Goal: Information Seeking & Learning: Compare options

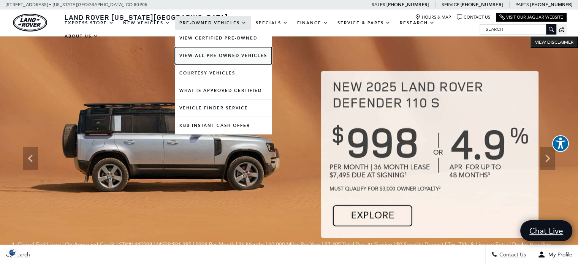
click at [211, 53] on link "View All Pre-Owned Vehicles" at bounding box center [223, 55] width 97 height 17
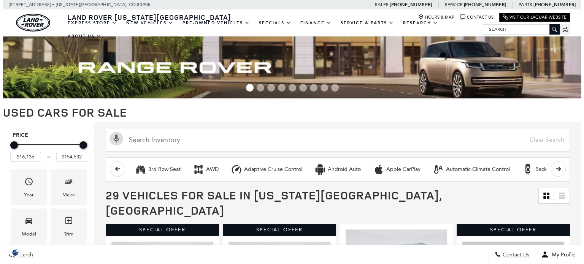
scroll to position [76, 0]
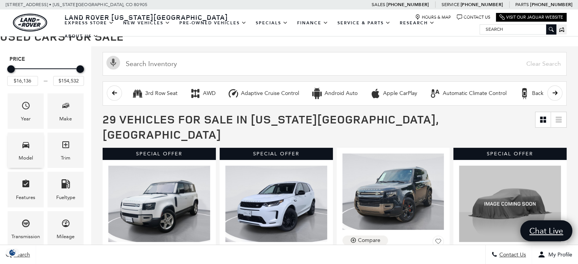
click at [24, 151] on span "Model" at bounding box center [25, 146] width 9 height 16
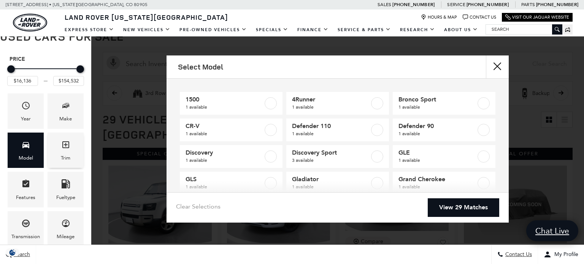
scroll to position [0, 0]
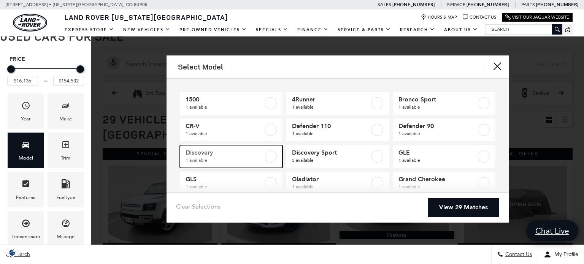
click at [272, 160] on label at bounding box center [271, 156] width 12 height 12
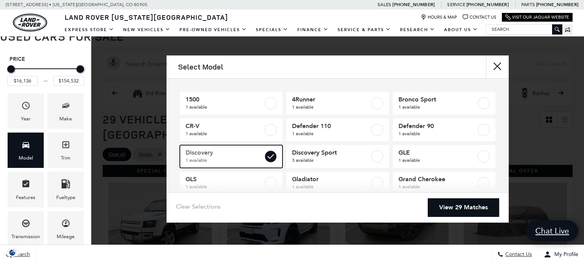
type input "$71,520"
checkbox input "true"
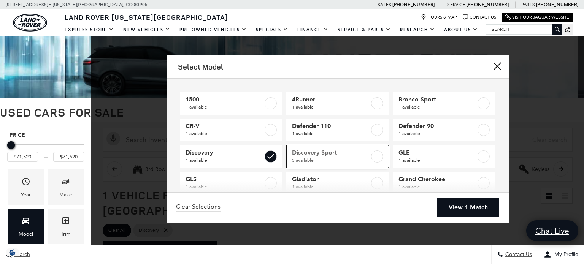
click at [371, 158] on label at bounding box center [377, 156] width 12 height 12
type input "$48,483"
checkbox input "true"
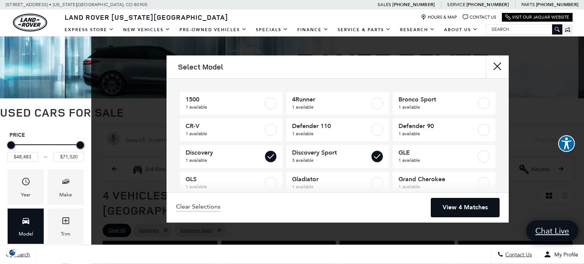
click at [453, 209] on link "View 4 Matches" at bounding box center [465, 207] width 68 height 19
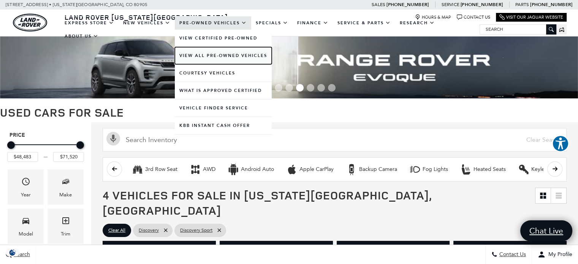
click at [220, 53] on link "View All Pre-Owned Vehicles" at bounding box center [223, 55] width 97 height 17
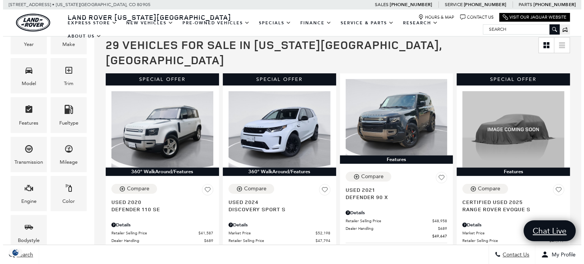
scroll to position [152, 0]
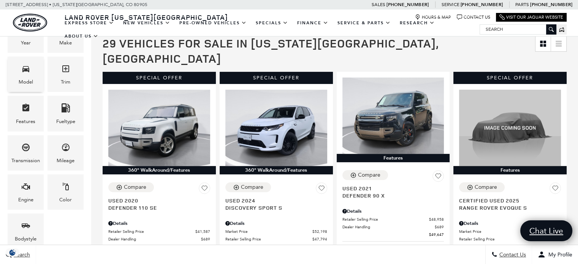
click at [29, 74] on span "Model" at bounding box center [25, 70] width 9 height 16
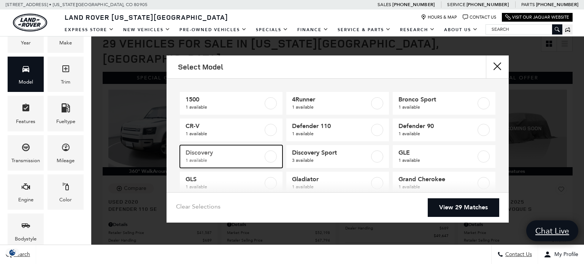
click at [269, 157] on label at bounding box center [271, 156] width 12 height 12
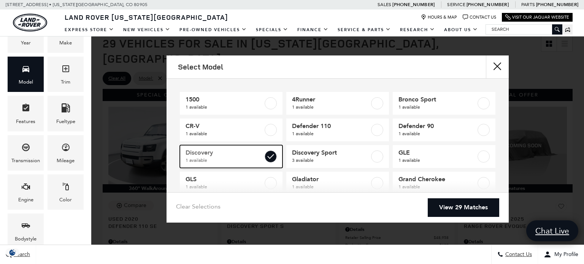
type input "$71,520"
checkbox input "true"
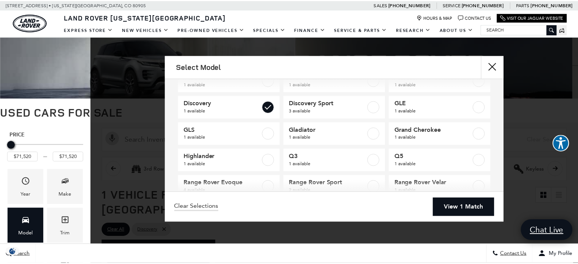
scroll to position [47, 0]
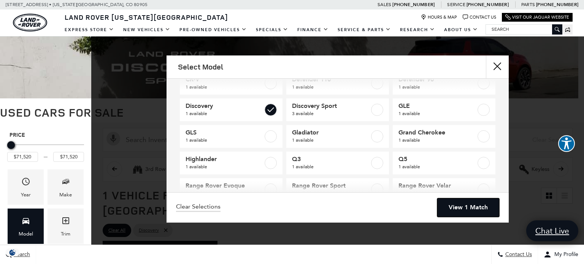
click at [457, 207] on link "View 1 Match" at bounding box center [468, 207] width 62 height 19
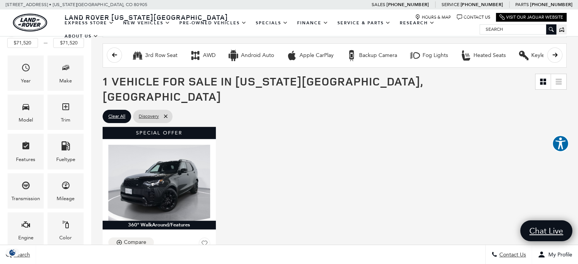
scroll to position [0, 0]
